Goal: Transaction & Acquisition: Obtain resource

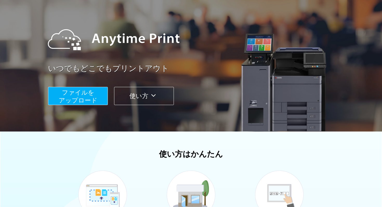
scroll to position [50, 0]
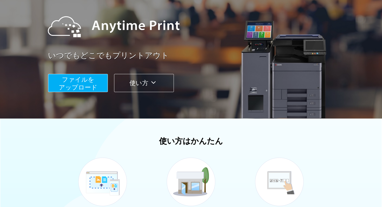
click at [75, 85] on span "ファイルを ​​アップロード" at bounding box center [78, 83] width 39 height 15
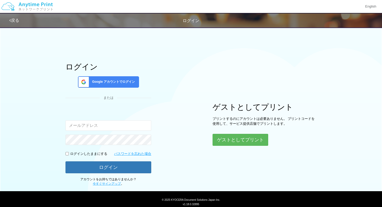
click at [121, 80] on span "Google アカウントでログイン" at bounding box center [112, 82] width 45 height 4
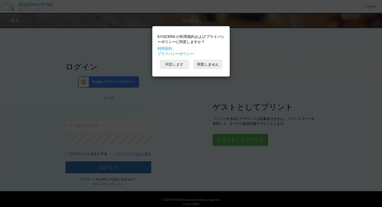
click at [174, 60] on button "同意します" at bounding box center [174, 64] width 29 height 9
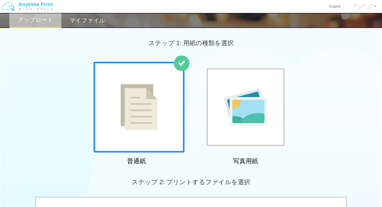
scroll to position [49, 0]
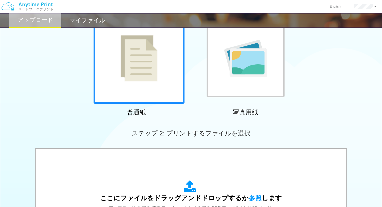
click at [248, 76] on img at bounding box center [245, 58] width 43 height 37
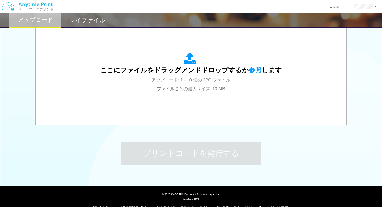
scroll to position [177, 0]
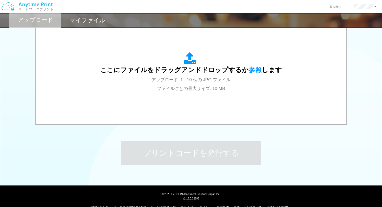
click at [248, 76] on div "ここにファイルをドラッグアンドドロップするか 参照 します アップロード: 1 - 10 個の JPG ファイル ファイルごとの最大サイズ: 10 MB" at bounding box center [191, 72] width 182 height 40
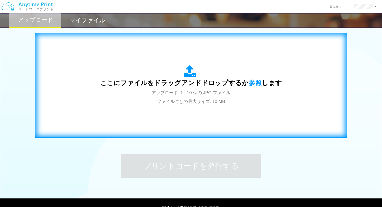
scroll to position [156, 0]
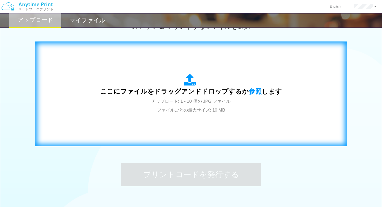
click at [205, 96] on div "ここにファイルをドラッグアンドドロップするか 参照 します アップロード: 1 - 10 個の JPG ファイル ファイルごとの最大サイズ: 10 MB" at bounding box center [191, 94] width 182 height 40
